Goal: Transaction & Acquisition: Purchase product/service

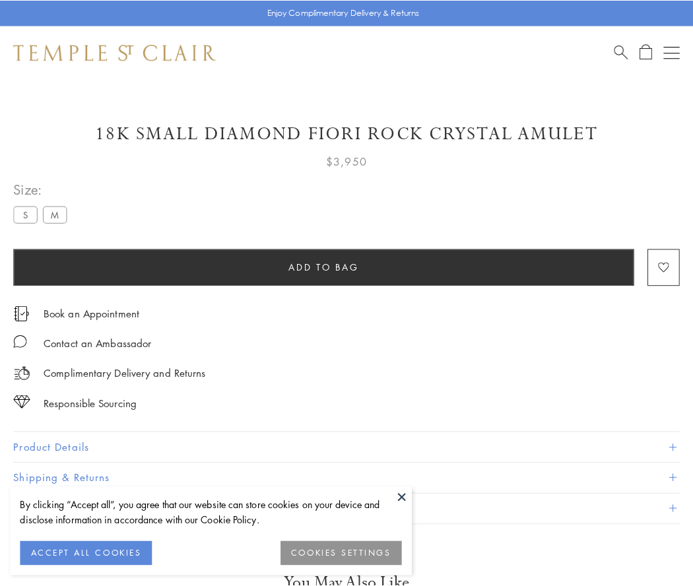
scroll to position [12, 0]
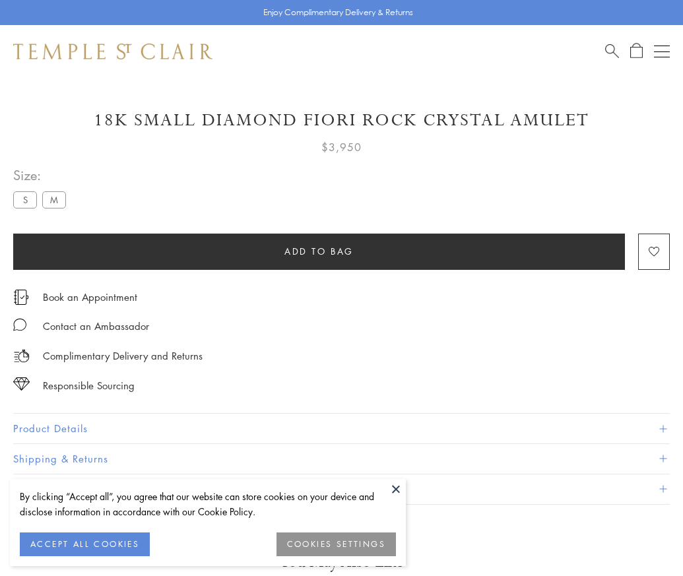
click at [319, 251] on span "Add to bag" at bounding box center [318, 251] width 69 height 15
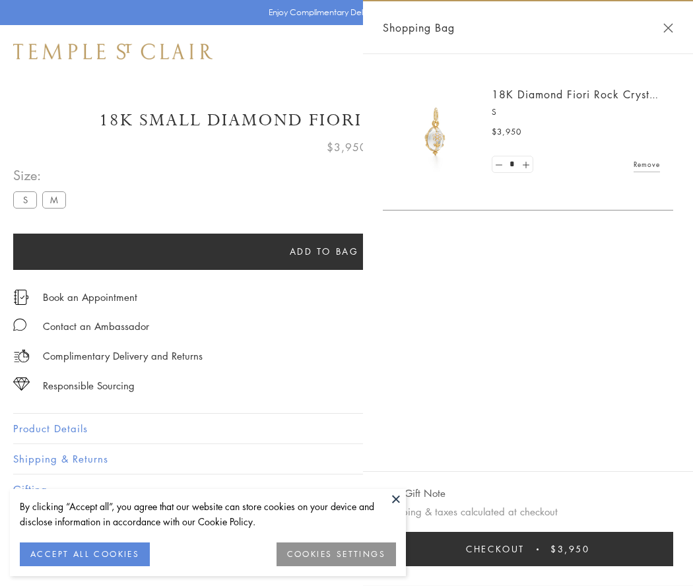
click at [525, 549] on span "Checkout" at bounding box center [495, 549] width 59 height 15
